Goal: Task Accomplishment & Management: Manage account settings

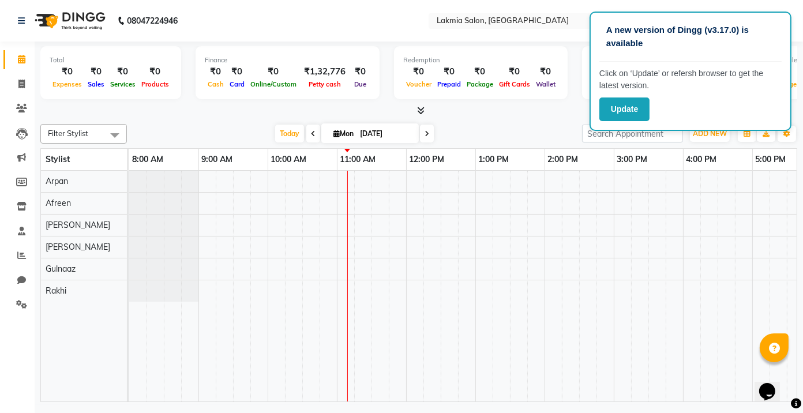
click at [780, 20] on div "A new version of Dingg (v3.17.0) is available Click on ‘Update’ or refersh brow…" at bounding box center [691, 71] width 202 height 119
click at [510, 311] on td at bounding box center [518, 286] width 17 height 231
click at [651, 39] on p "A new version of Dingg (v3.17.0) is available" at bounding box center [691, 37] width 169 height 26
click at [552, 292] on div at bounding box center [579, 286] width 900 height 231
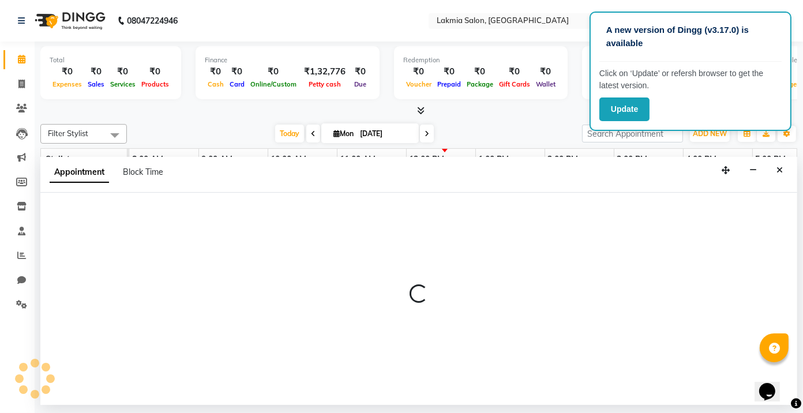
select select "86131"
select select "840"
select select "tentative"
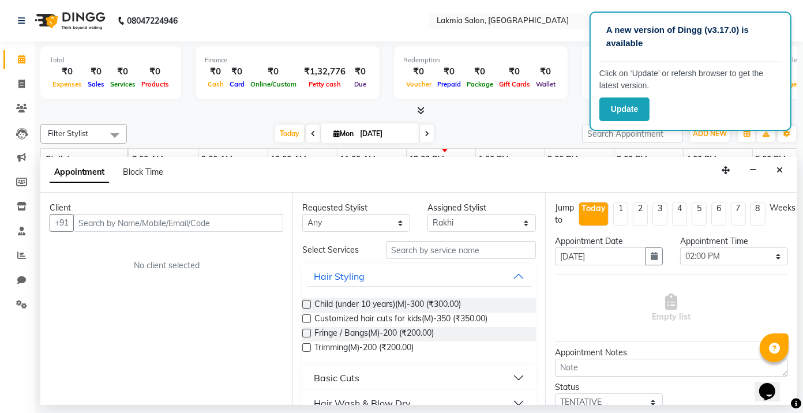
click at [238, 218] on input "text" at bounding box center [178, 223] width 210 height 18
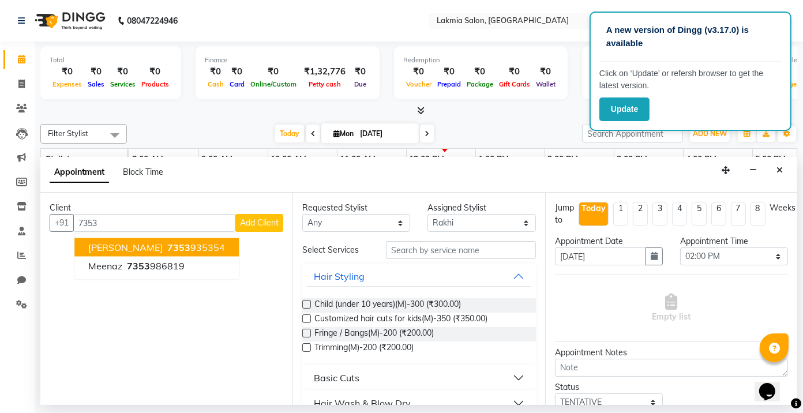
click at [167, 249] on span "7353" at bounding box center [178, 248] width 23 height 12
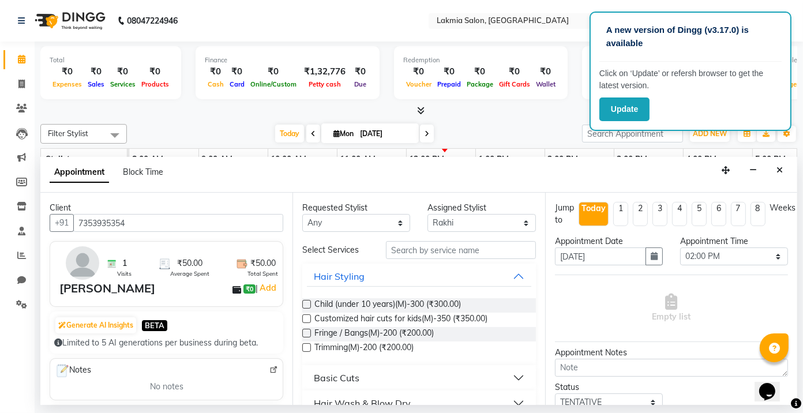
type input "7353935354"
click at [397, 220] on select "Any [PERSON_NAME] [PERSON_NAME] Rakhi [PERSON_NAME]" at bounding box center [356, 223] width 108 height 18
select select "79313"
click at [302, 214] on select "Any [PERSON_NAME] [PERSON_NAME] Rakhi [PERSON_NAME]" at bounding box center [356, 223] width 108 height 18
select select "79313"
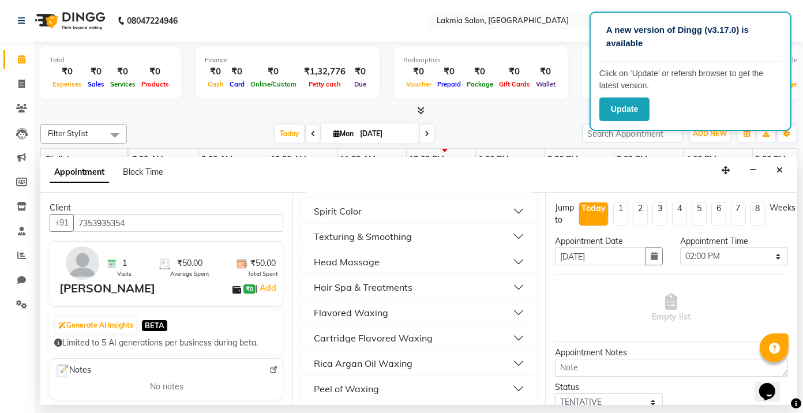
scroll to position [335, 0]
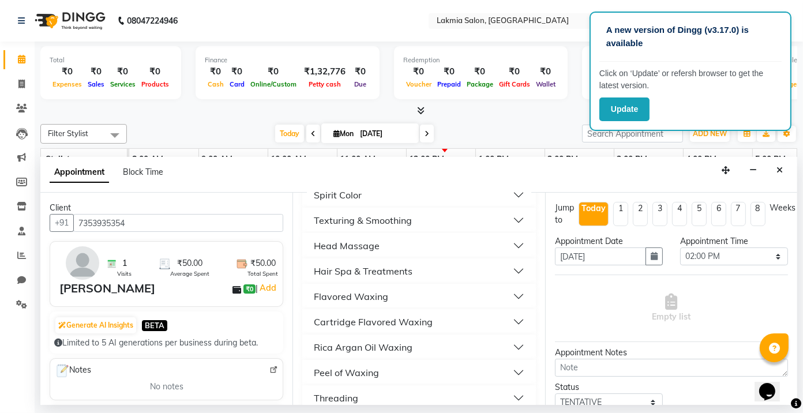
click at [397, 399] on button "Threading" at bounding box center [419, 398] width 224 height 21
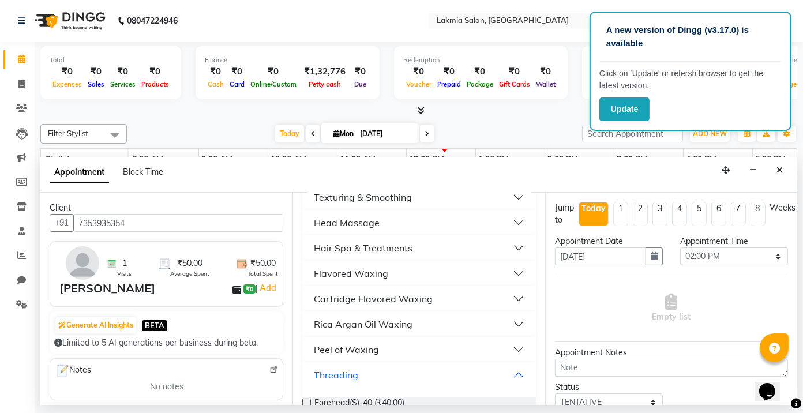
scroll to position [412, 0]
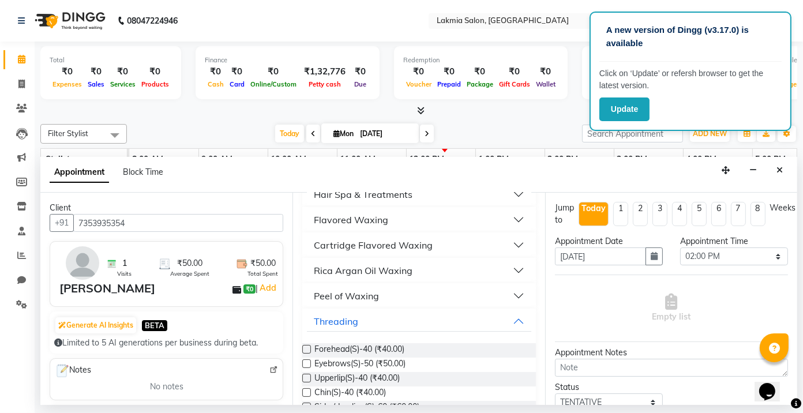
click at [307, 362] on label at bounding box center [306, 364] width 9 height 9
click at [307, 362] on input "checkbox" at bounding box center [306, 365] width 8 height 8
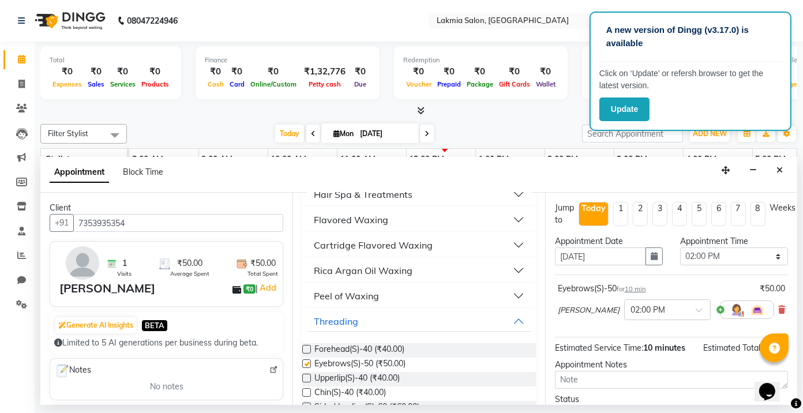
checkbox input "false"
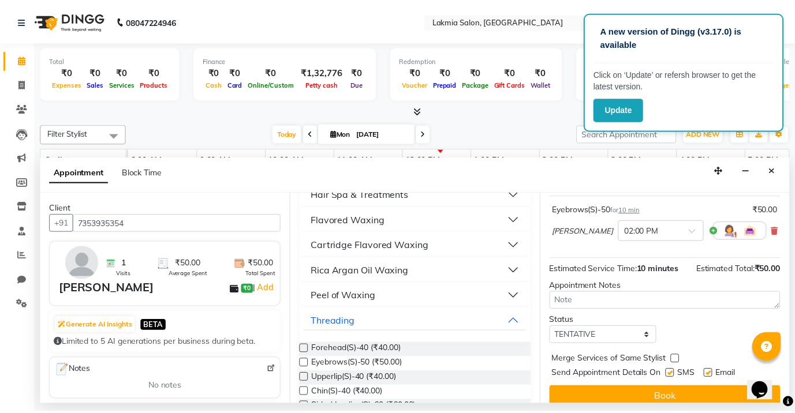
scroll to position [91, 0]
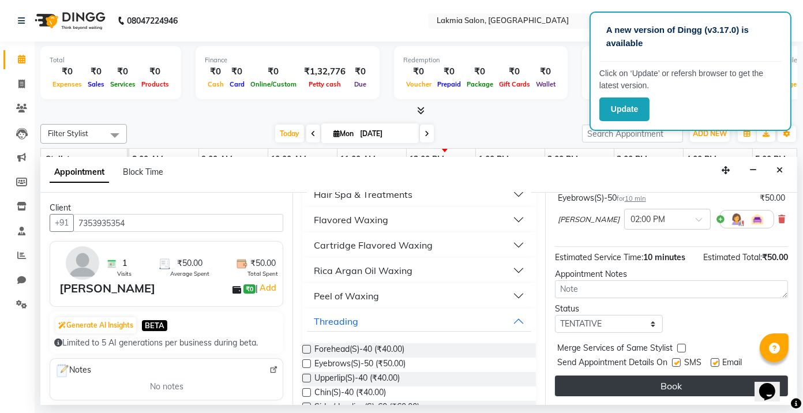
click at [667, 384] on button "Book" at bounding box center [671, 386] width 233 height 21
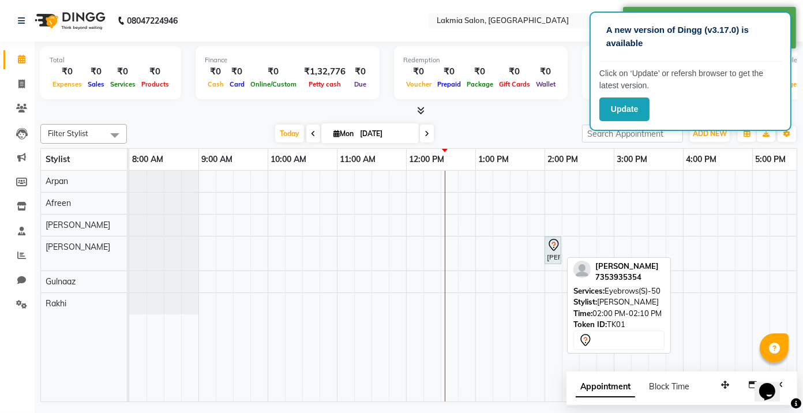
click at [552, 257] on div "[PERSON_NAME], TK01, 02:00 PM-02:10 PM, Eyebrows(S)-50" at bounding box center [553, 250] width 14 height 24
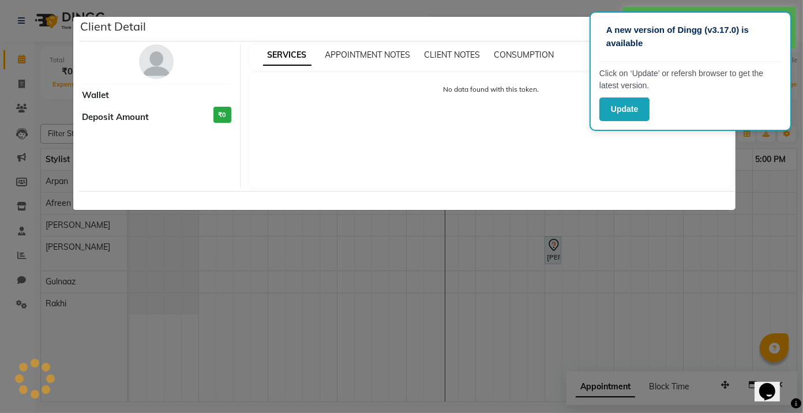
select select "7"
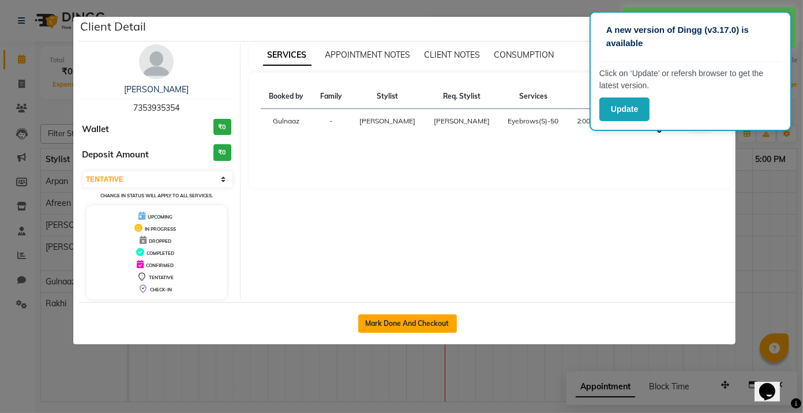
click at [439, 323] on button "Mark Done And Checkout" at bounding box center [407, 324] width 99 height 18
select select "service"
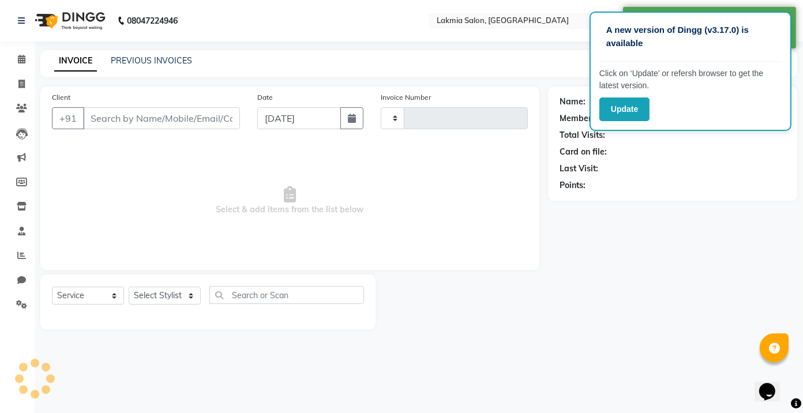
type input "0220"
select select "8235"
select select "3"
type input "7353935354"
select select "79313"
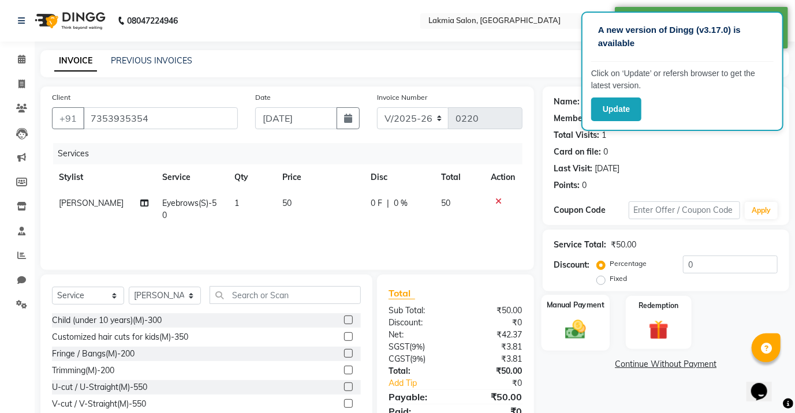
click at [582, 324] on img at bounding box center [575, 329] width 33 height 24
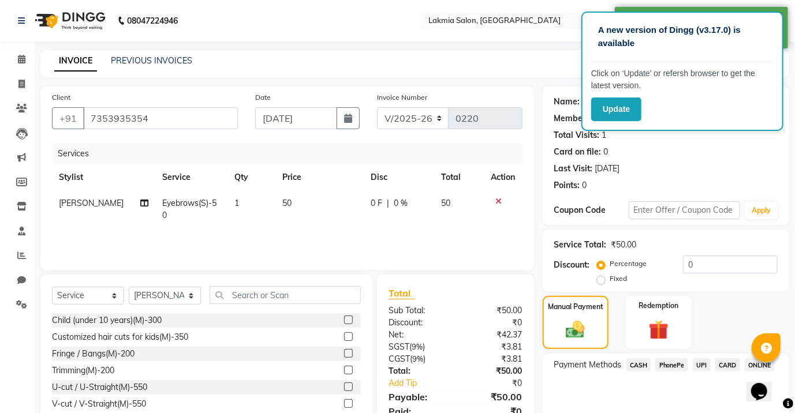
click at [672, 362] on span "PhonePe" at bounding box center [671, 364] width 33 height 13
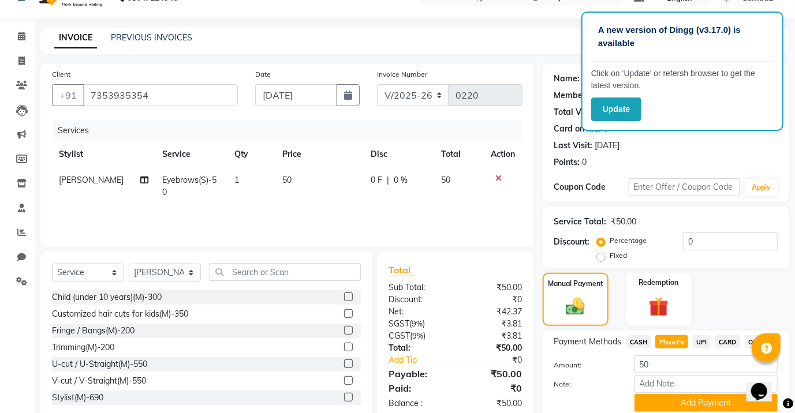
scroll to position [68, 0]
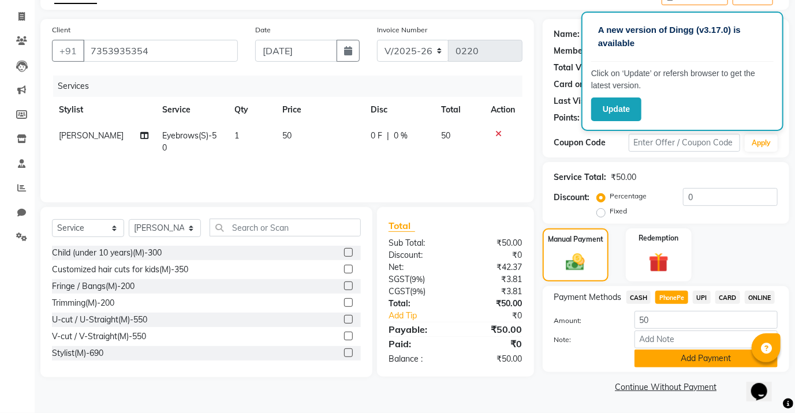
click at [702, 360] on button "Add Payment" at bounding box center [705, 359] width 143 height 18
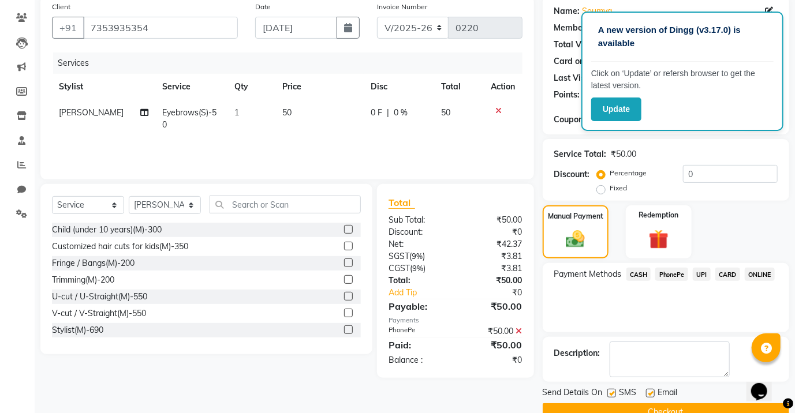
scroll to position [115, 0]
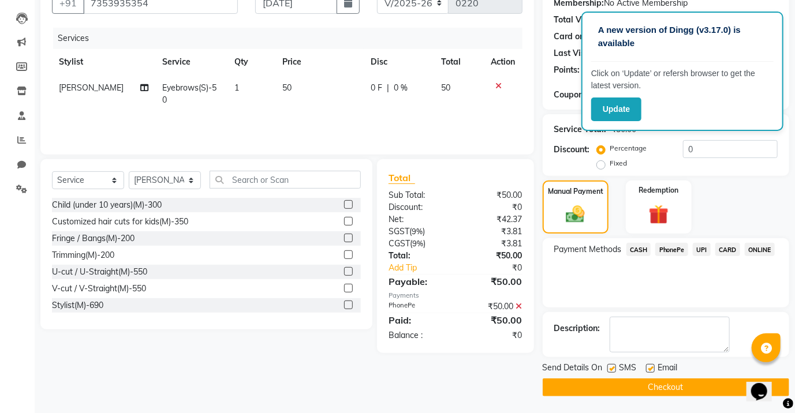
click at [650, 368] on label at bounding box center [650, 368] width 9 height 9
click at [650, 368] on input "checkbox" at bounding box center [650, 369] width 8 height 8
checkbox input "false"
click at [654, 390] on button "Checkout" at bounding box center [666, 388] width 246 height 18
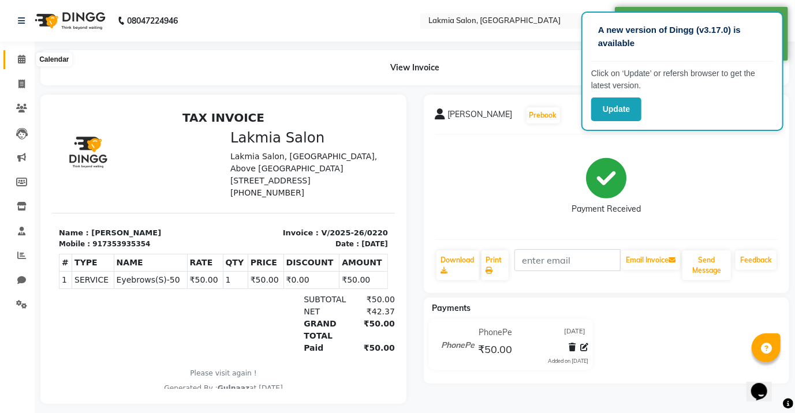
click at [20, 62] on icon at bounding box center [22, 59] width 8 height 9
